Goal: Communication & Community: Ask a question

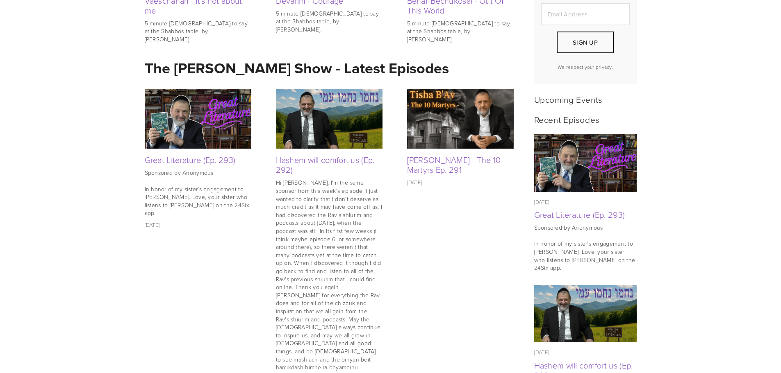
scroll to position [287, 0]
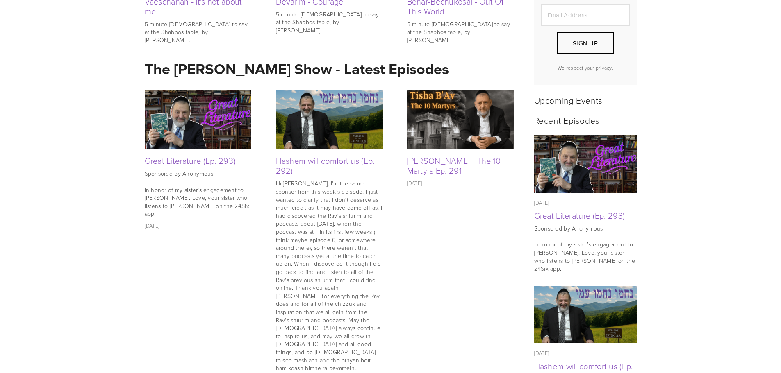
click at [183, 123] on img at bounding box center [198, 120] width 107 height 60
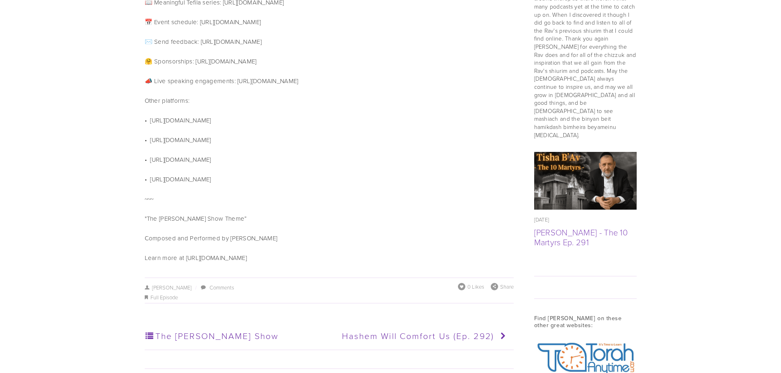
scroll to position [820, 0]
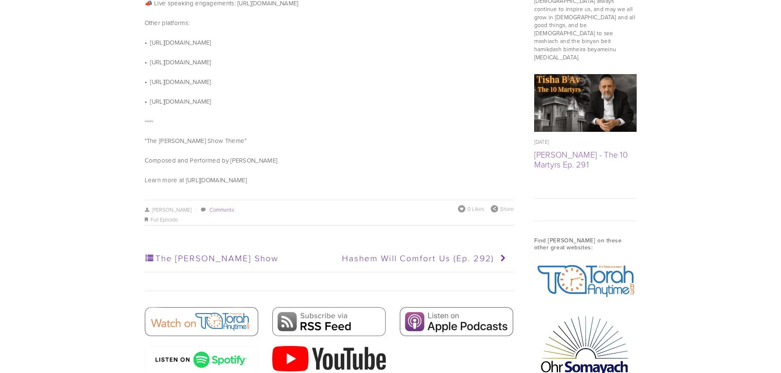
click at [209, 206] on link "Comments" at bounding box center [221, 209] width 25 height 7
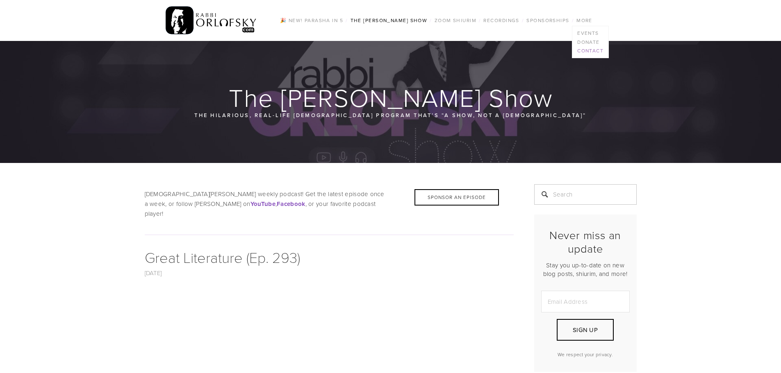
click at [584, 50] on link "Contact" at bounding box center [590, 50] width 36 height 9
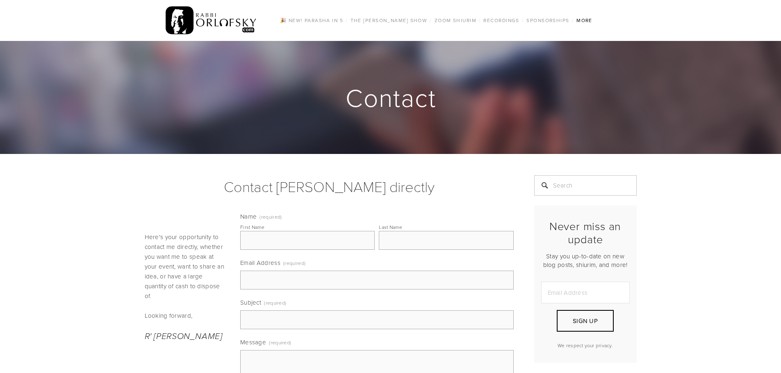
click at [312, 234] on input "First Name" at bounding box center [307, 240] width 134 height 19
type input "Moshe Meyer"
click at [384, 243] on input "Last Name" at bounding box center [446, 240] width 134 height 19
type input "Reichman"
click at [318, 279] on input "Email Address (required)" at bounding box center [376, 280] width 273 height 19
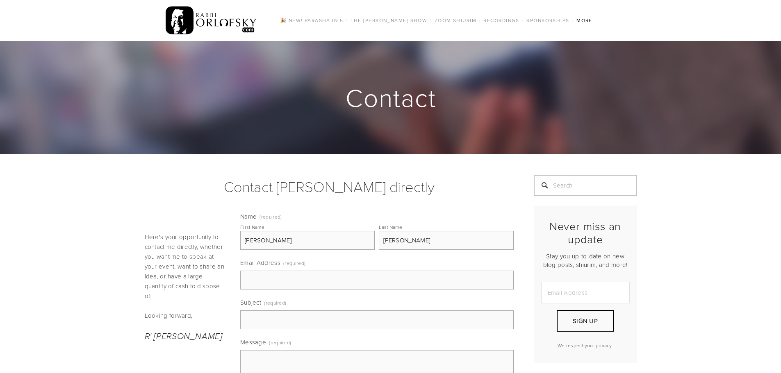
type input "write2moshe@gmail.com"
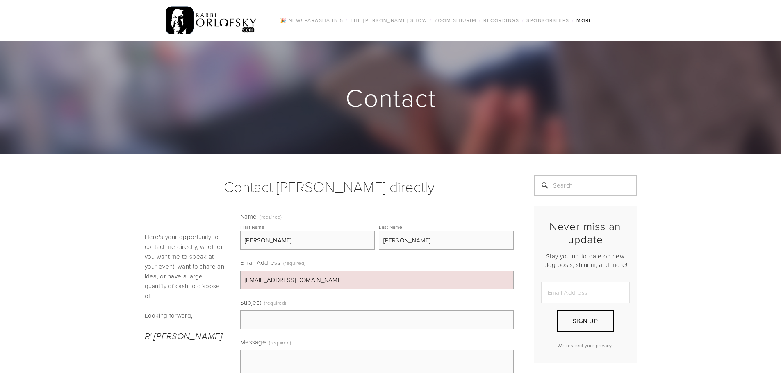
click at [273, 322] on input "Subject (required)" at bounding box center [376, 320] width 273 height 19
type input "Great Literature"
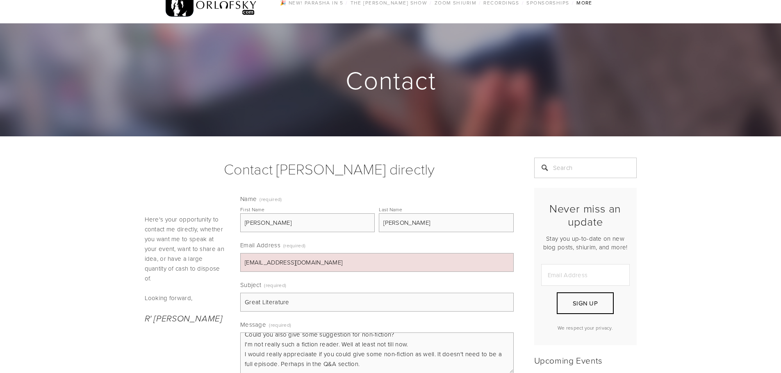
scroll to position [81, 0]
click at [295, 339] on textarea "Good afternoon Rabbi Orlofsky! Thank you so much for the booklist! I crave book…" at bounding box center [376, 353] width 273 height 41
click at [290, 368] on textarea "Good afternoon Rabbi Orlofsky! Thank you so much for the booklist! I crave book…" at bounding box center [376, 353] width 273 height 41
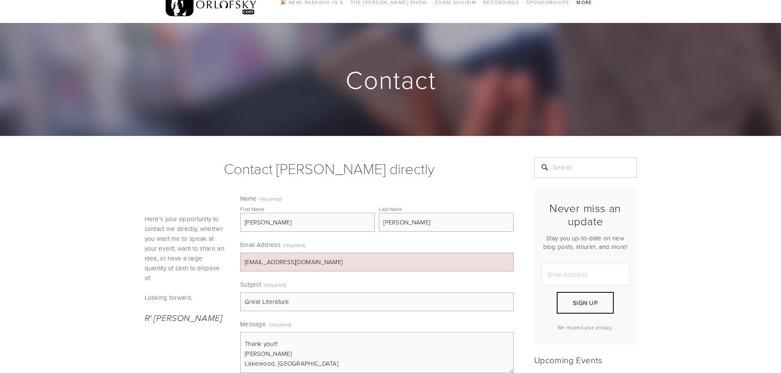
scroll to position [223, 0]
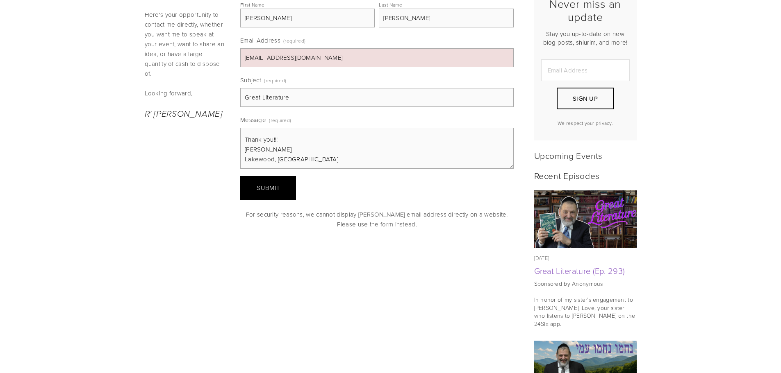
type textarea "Good afternoon Rabbi Orlofsky! Thank you so much for the booklist! I crave book…"
click at [266, 184] on span "Submit" at bounding box center [268, 188] width 23 height 9
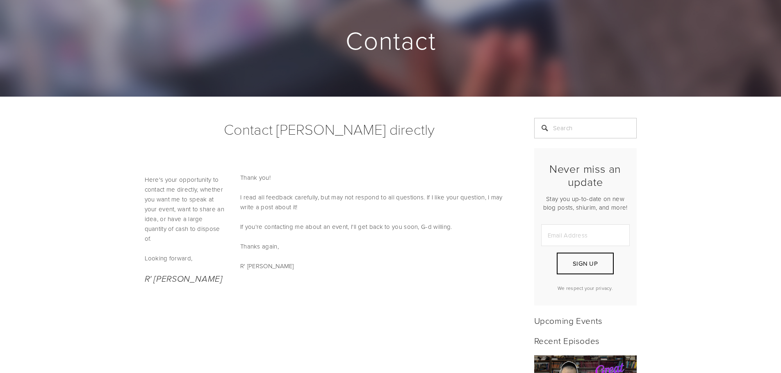
scroll to position [0, 0]
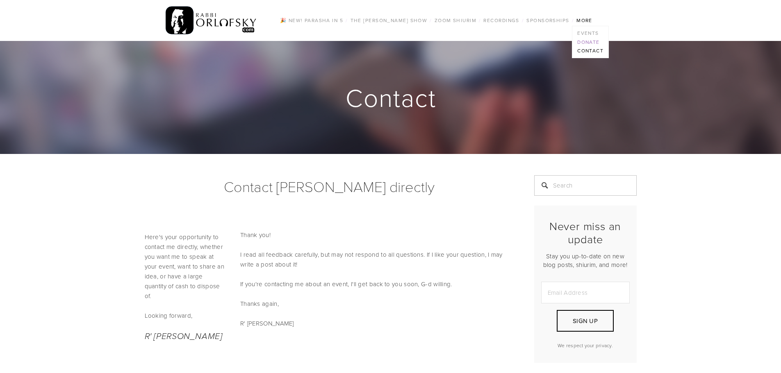
click at [586, 39] on link "Donate" at bounding box center [590, 42] width 36 height 9
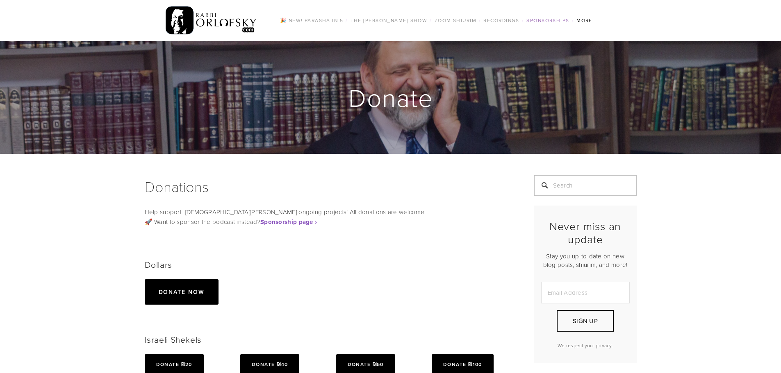
click at [539, 18] on link "Sponsorships" at bounding box center [548, 20] width 48 height 11
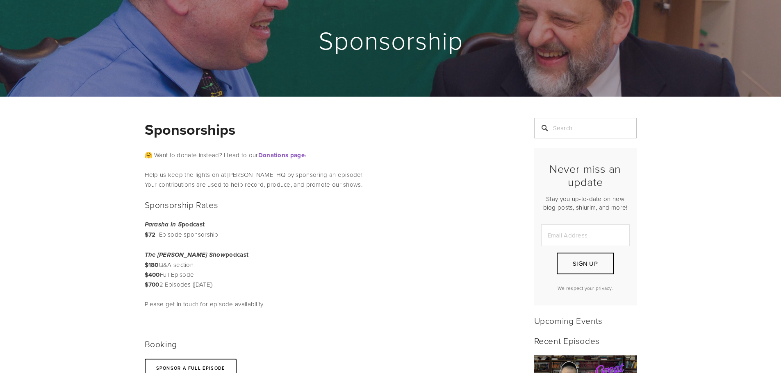
scroll to position [164, 0]
